Goal: Task Accomplishment & Management: Use online tool/utility

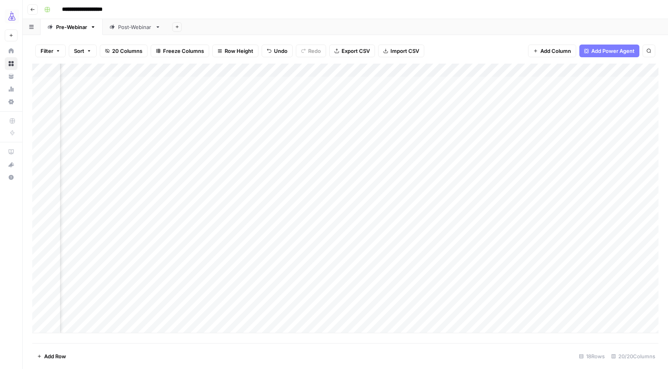
scroll to position [0, 399]
click at [402, 287] on div "Add Column" at bounding box center [345, 199] width 626 height 270
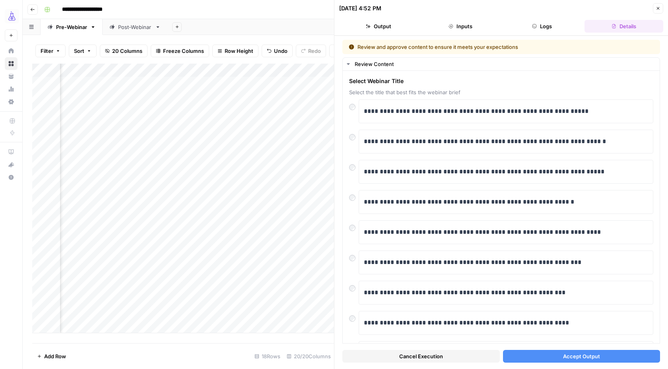
click at [527, 354] on button "Accept Output" at bounding box center [582, 356] width 158 height 13
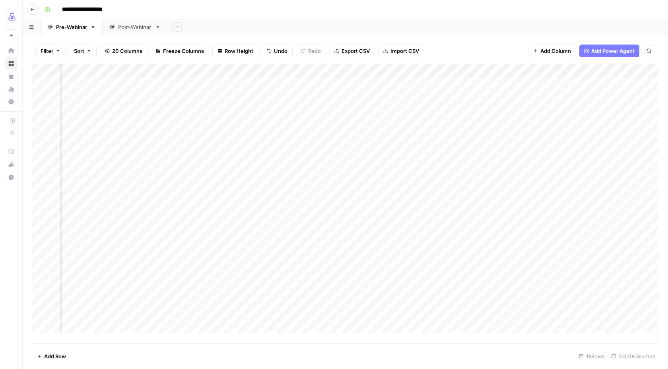
click at [506, 292] on div "Add Column" at bounding box center [345, 199] width 626 height 270
click at [501, 286] on div "Add Column" at bounding box center [345, 199] width 626 height 270
type textarea "**********"
click at [588, 290] on div "Add Column" at bounding box center [345, 199] width 626 height 270
click at [613, 287] on div "Add Column" at bounding box center [345, 199] width 626 height 270
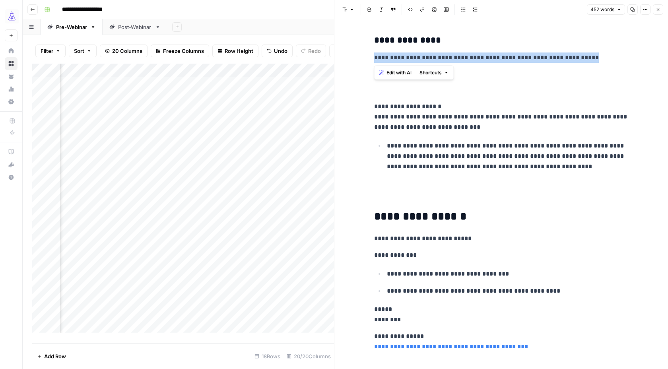
drag, startPoint x: 586, startPoint y: 59, endPoint x: 370, endPoint y: 61, distance: 216.0
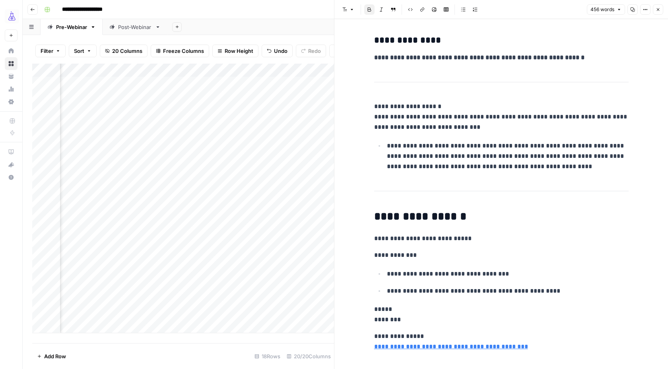
click at [661, 4] on button "Close" at bounding box center [658, 9] width 10 height 10
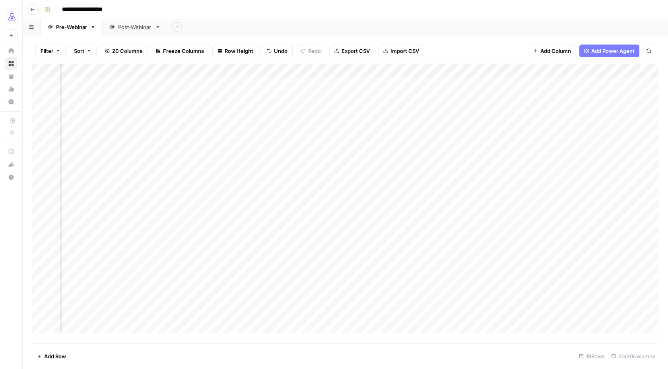
scroll to position [0, 497]
click at [569, 286] on div "Add Column" at bounding box center [345, 199] width 626 height 270
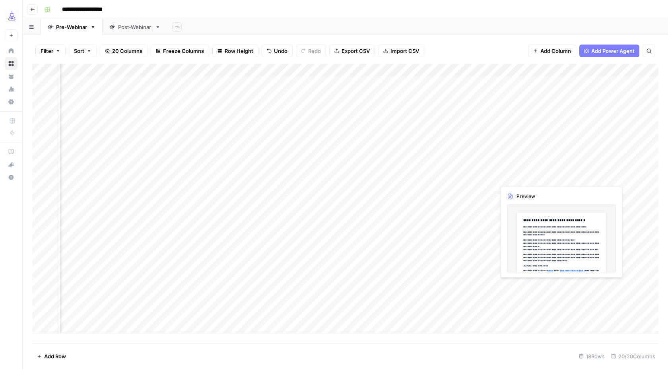
click at [543, 285] on div "Add Column" at bounding box center [345, 199] width 626 height 270
click at [503, 285] on div "Add Column" at bounding box center [345, 199] width 626 height 270
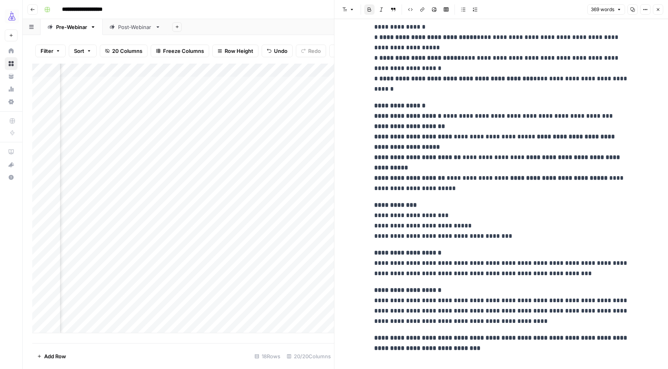
scroll to position [253, 0]
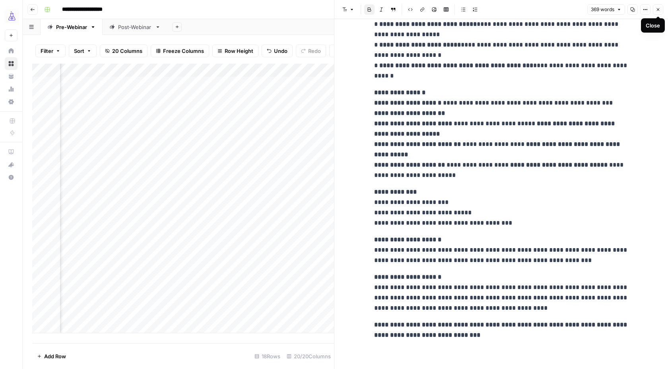
click at [658, 13] on button "Close" at bounding box center [658, 9] width 10 height 10
